Goal: Find specific page/section: Find specific page/section

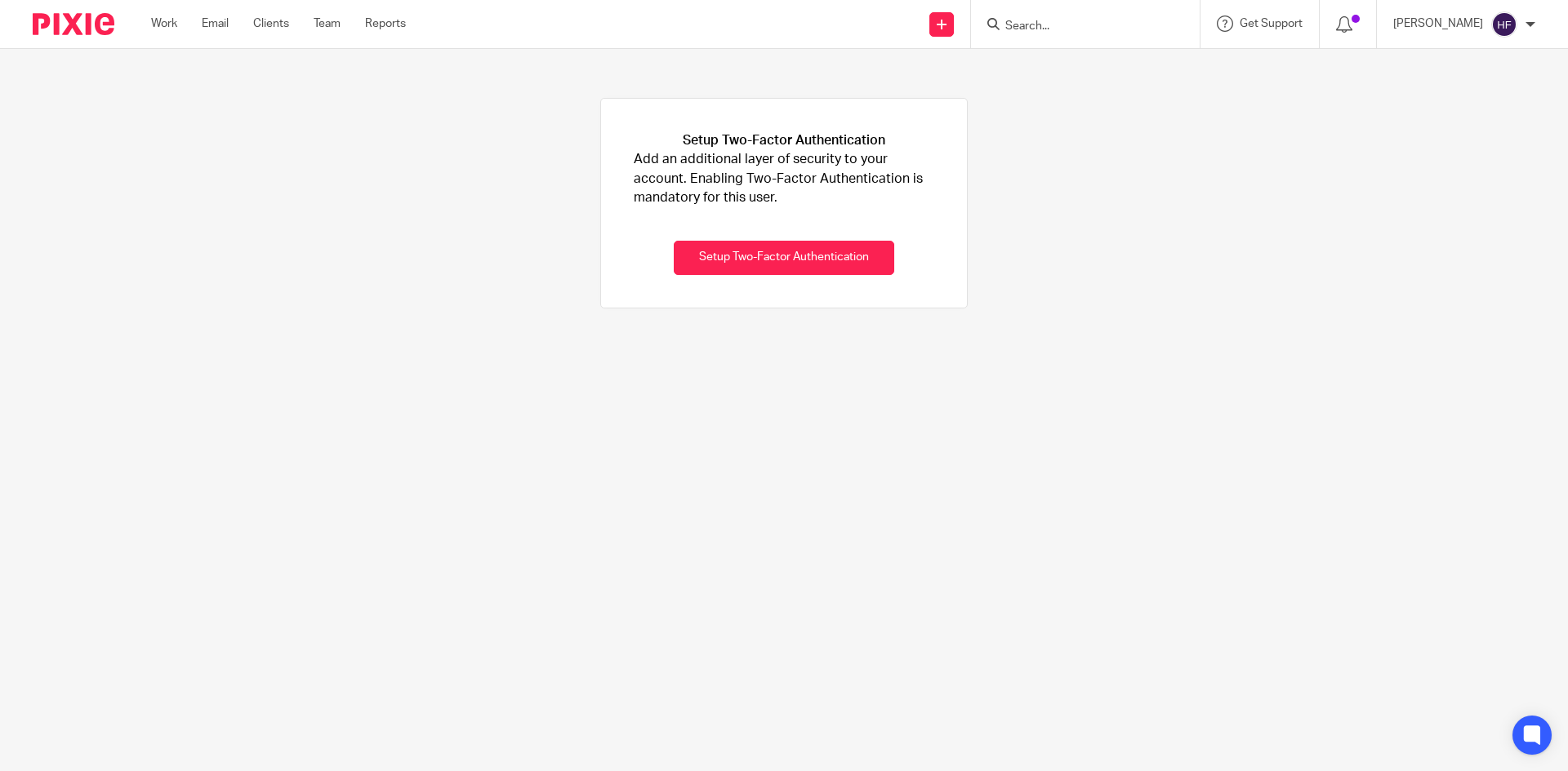
click at [1041, 23] on input "Search" at bounding box center [1077, 27] width 147 height 15
type input "perfe"
click at [1091, 68] on link at bounding box center [1101, 64] width 203 height 25
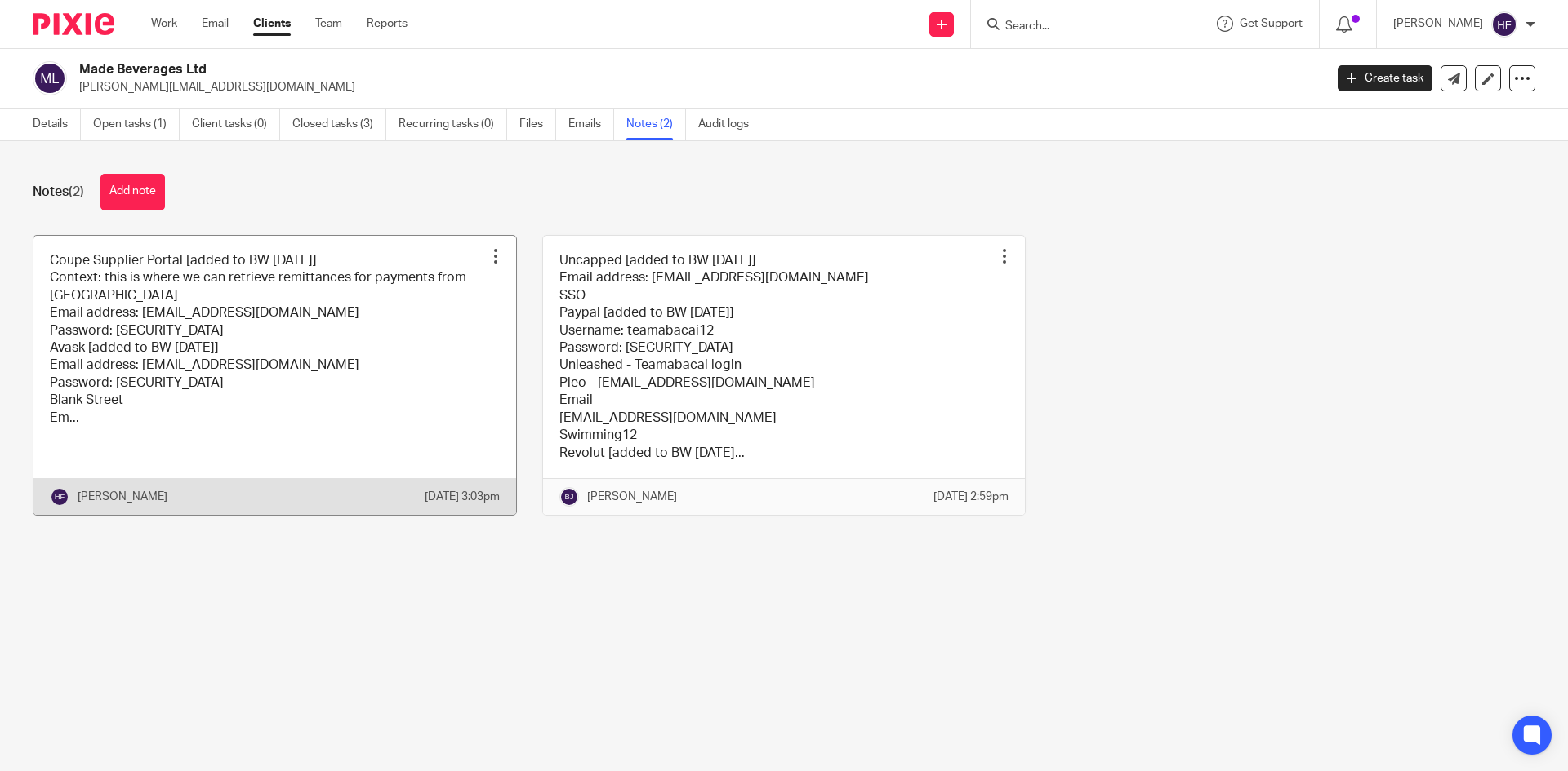
click at [347, 286] on link at bounding box center [274, 375] width 482 height 279
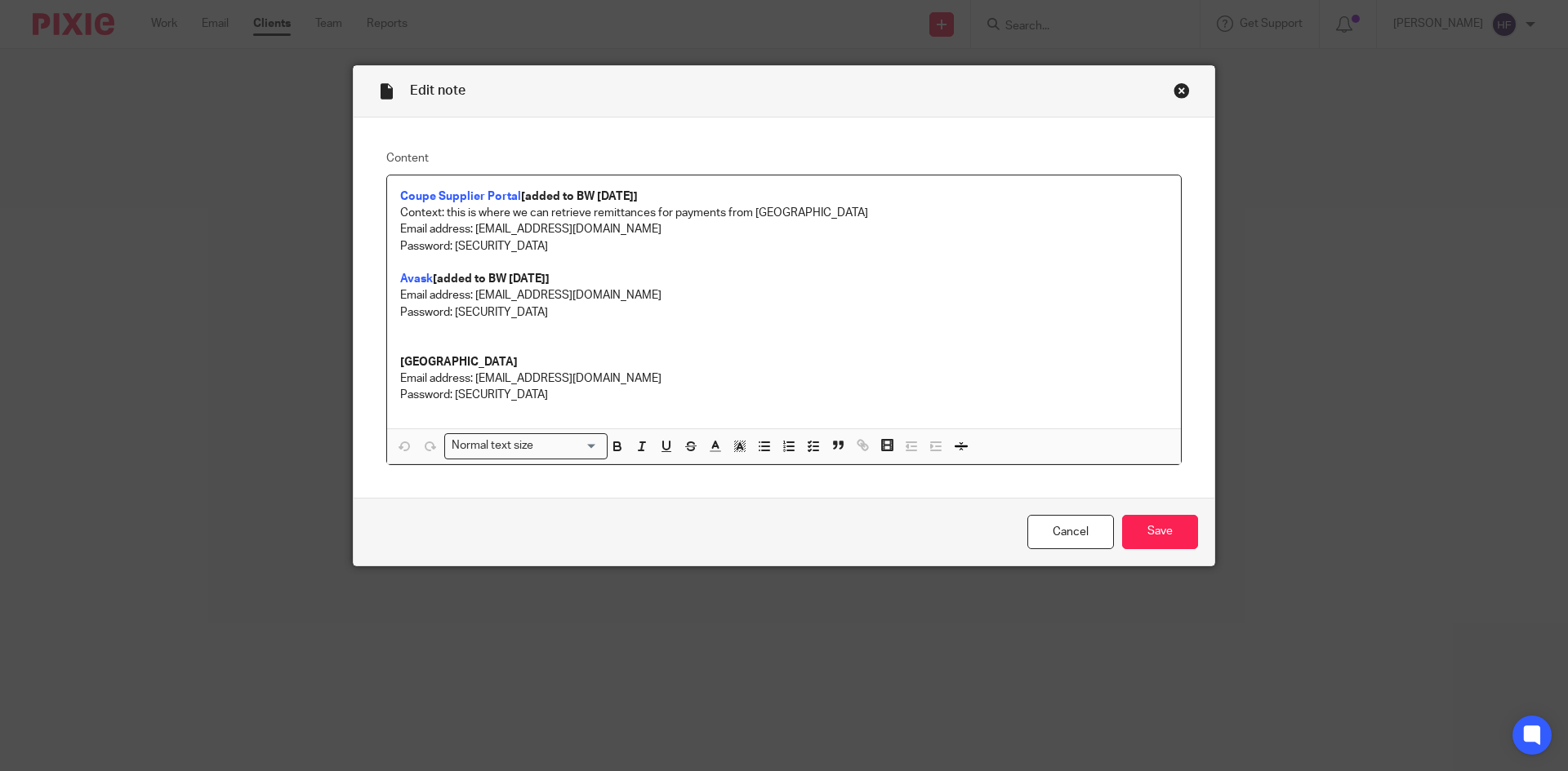
click at [1173, 90] on div "Close this dialog window" at bounding box center [1181, 91] width 16 height 16
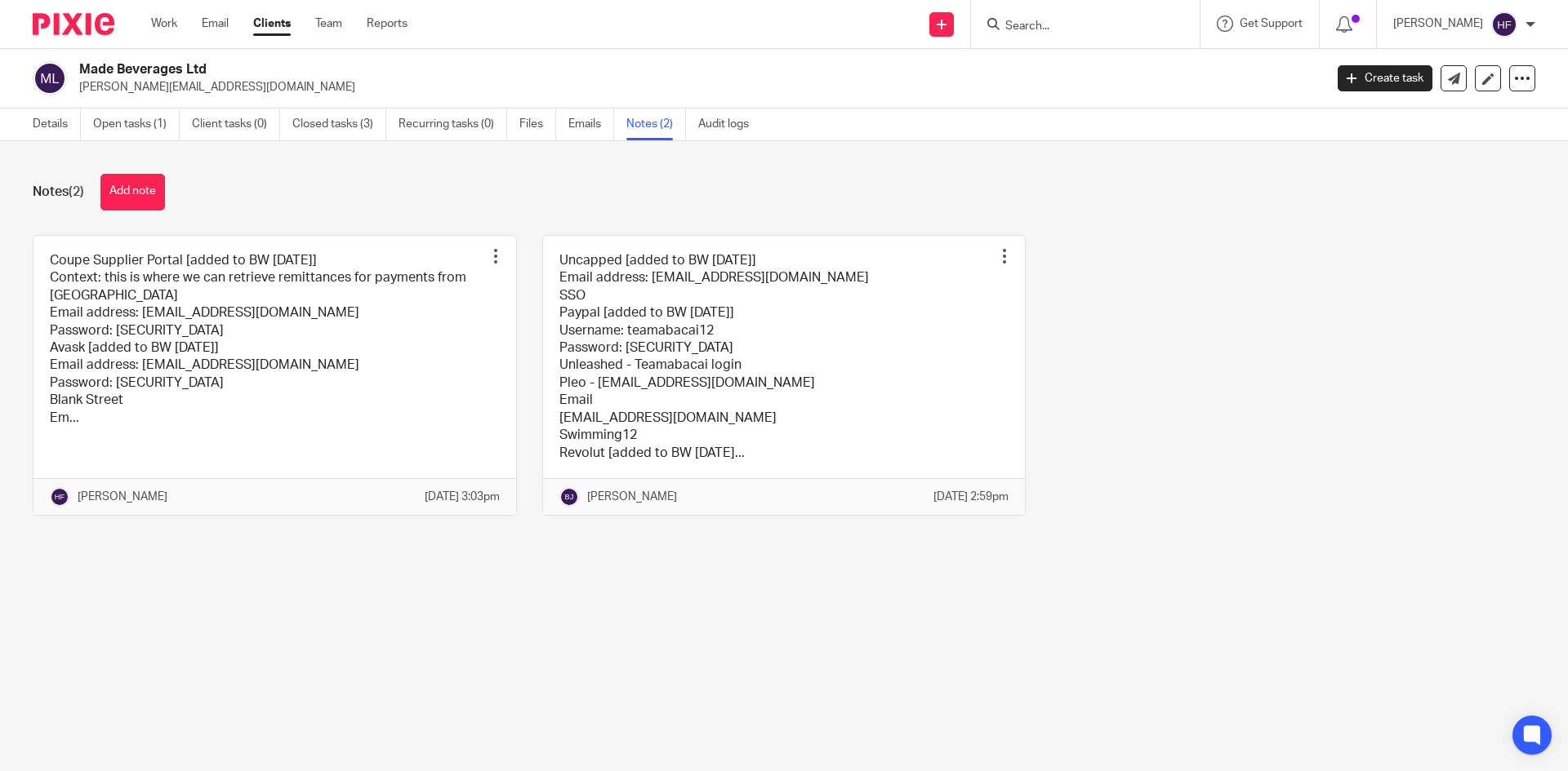
click at [852, 318] on link at bounding box center [784, 375] width 482 height 279
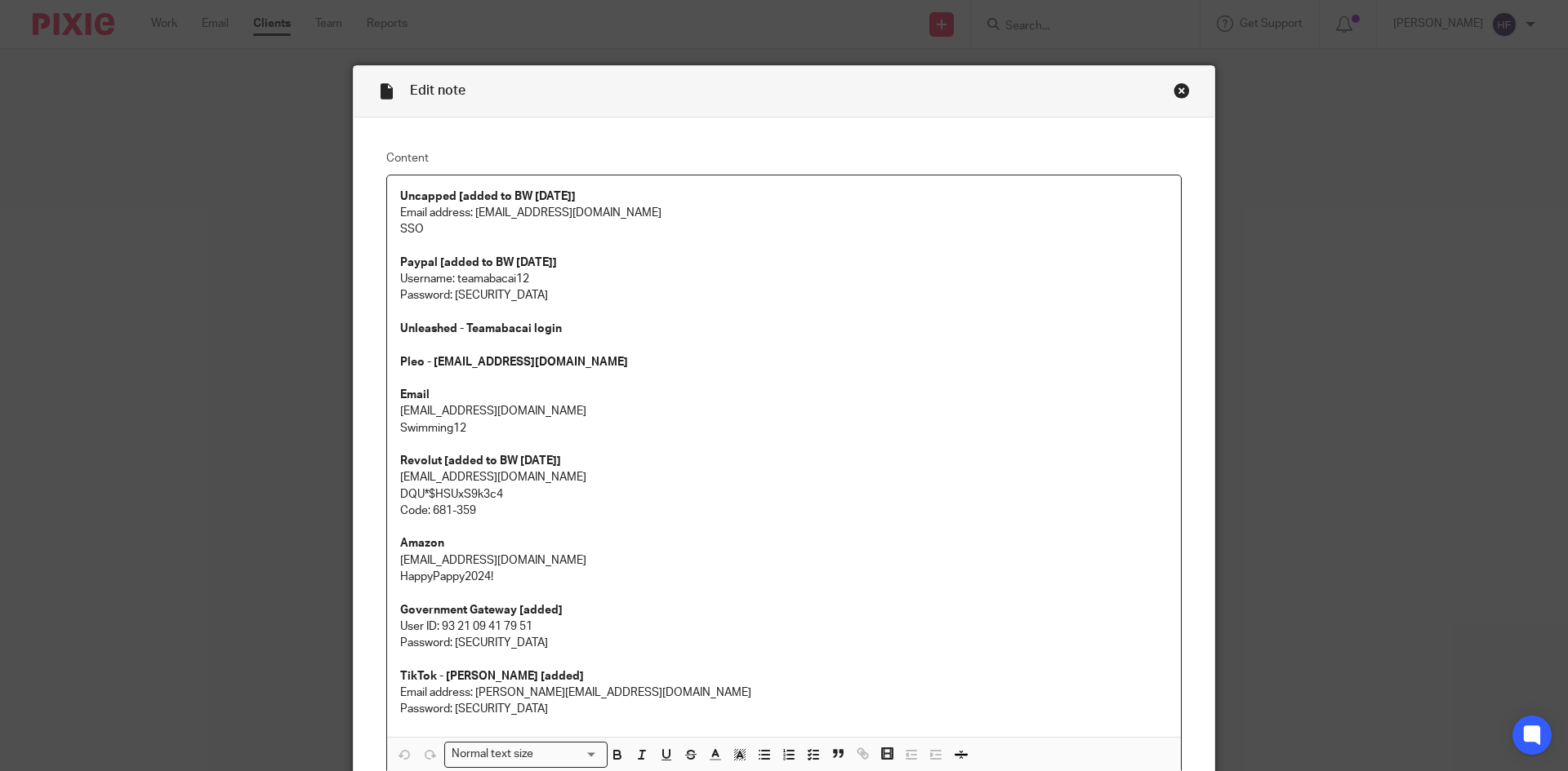
click at [1177, 83] on div "Close this dialog window" at bounding box center [1181, 91] width 16 height 16
